Goal: Information Seeking & Learning: Learn about a topic

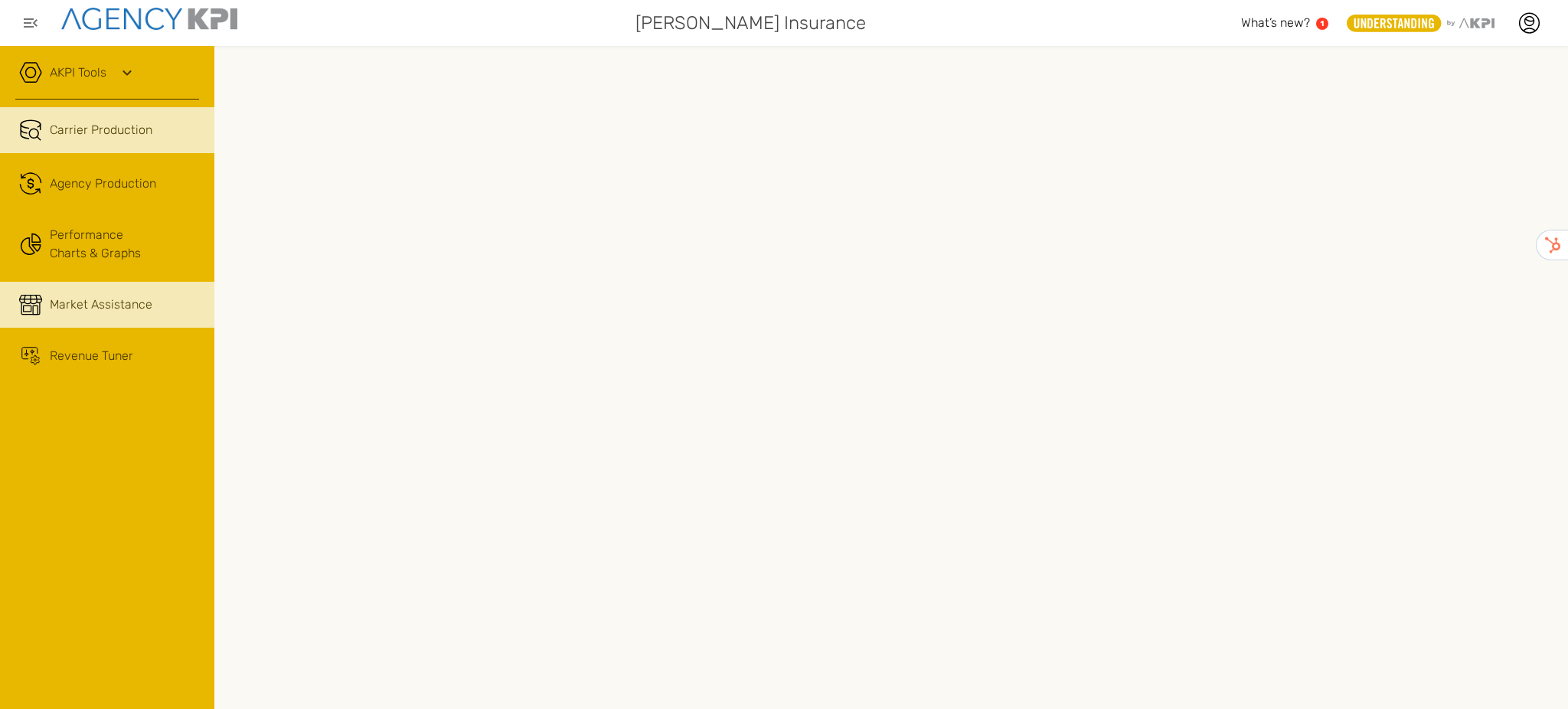
click at [72, 318] on link "Market Assistance" at bounding box center [107, 305] width 214 height 46
